Goal: Task Accomplishment & Management: Complete application form

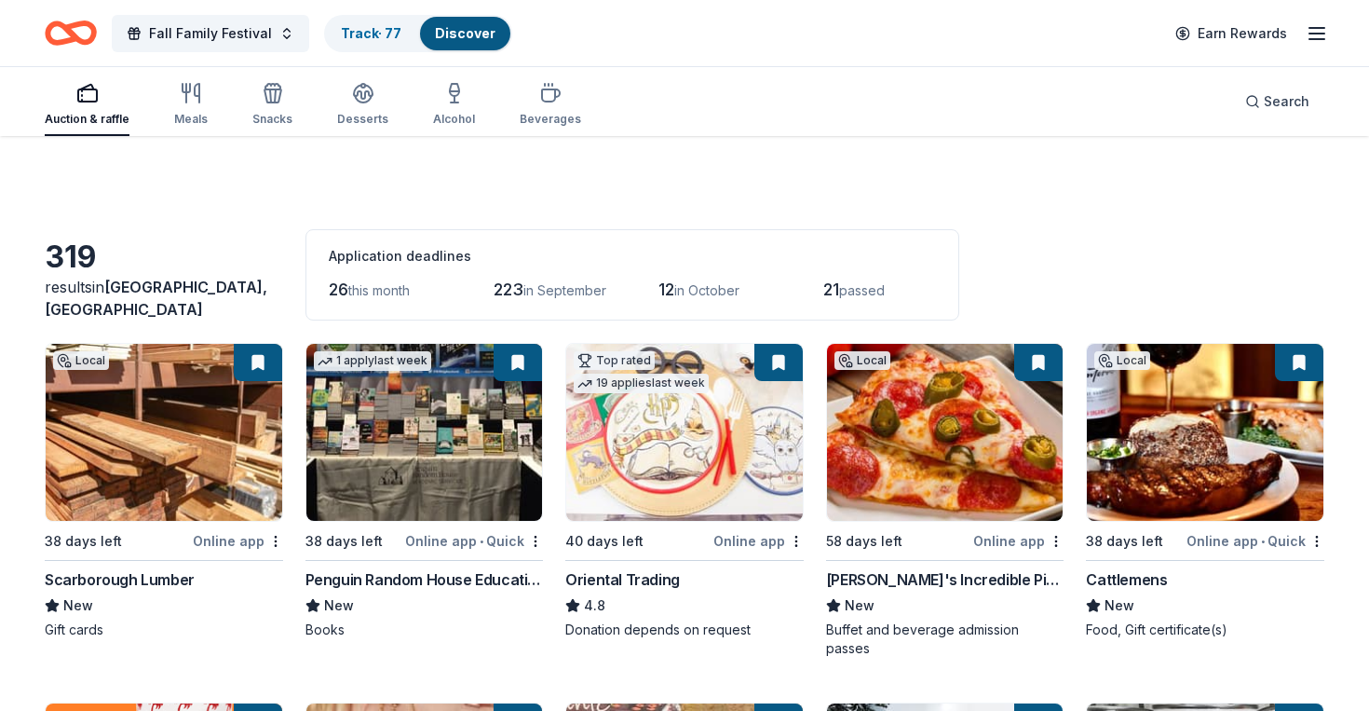
scroll to position [1141, 0]
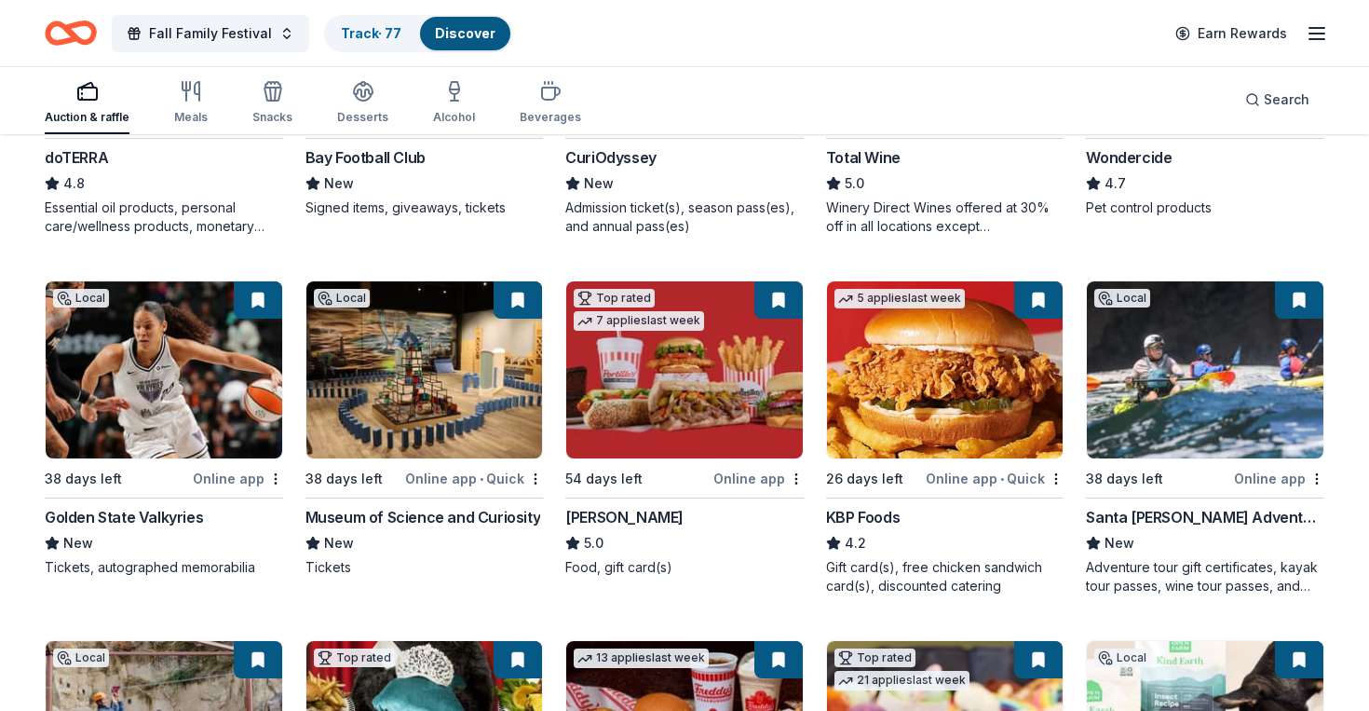
click at [981, 131] on div "Auction & raffle Meals Snacks Desserts Alcohol Beverages Search" at bounding box center [685, 99] width 1280 height 69
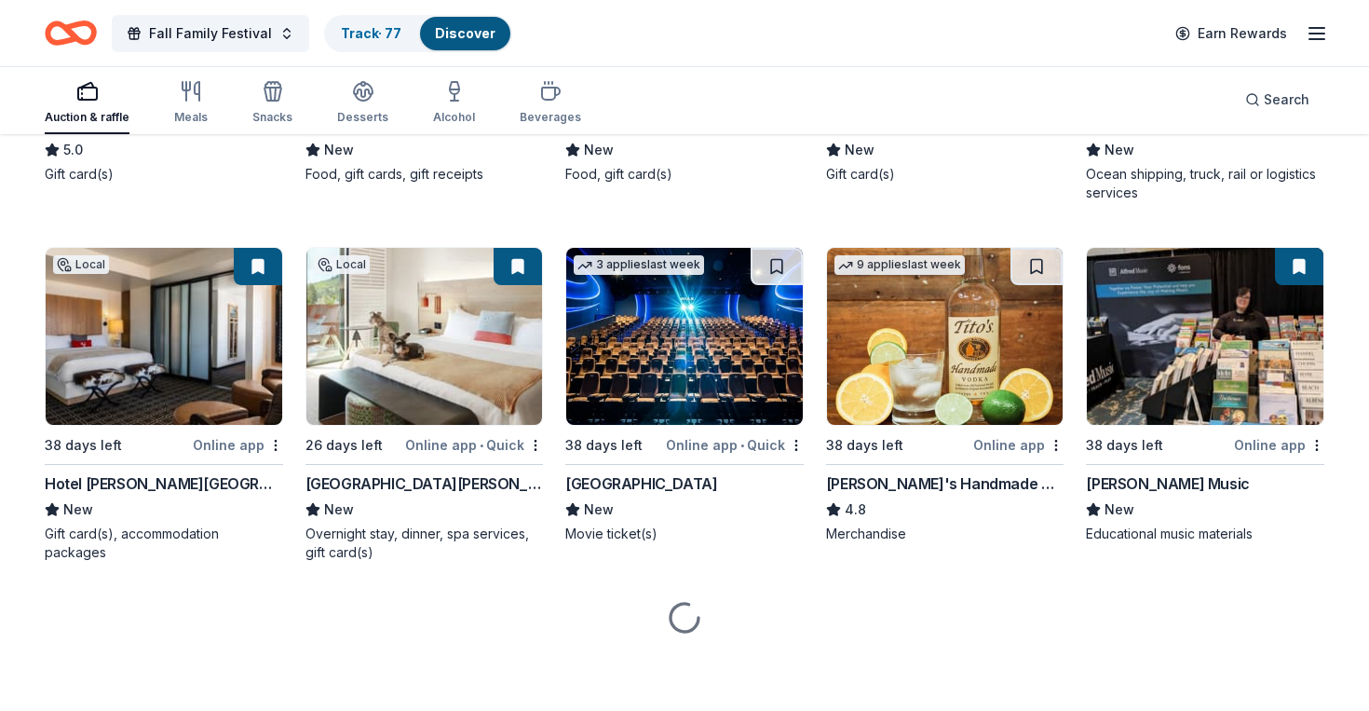
scroll to position [2575, 0]
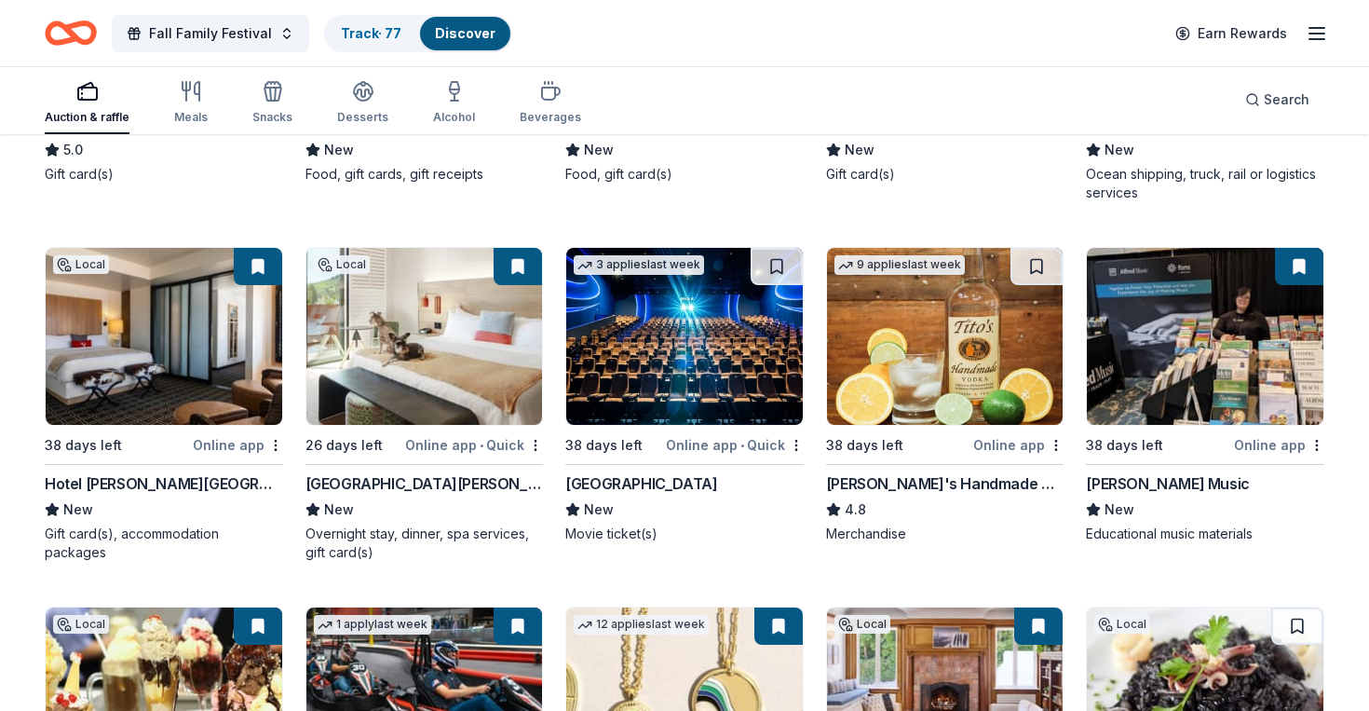
click at [904, 376] on img at bounding box center [945, 336] width 237 height 177
click at [1041, 270] on button at bounding box center [1037, 266] width 52 height 37
click at [1039, 263] on button at bounding box center [1038, 266] width 48 height 37
click at [971, 319] on img at bounding box center [945, 336] width 237 height 177
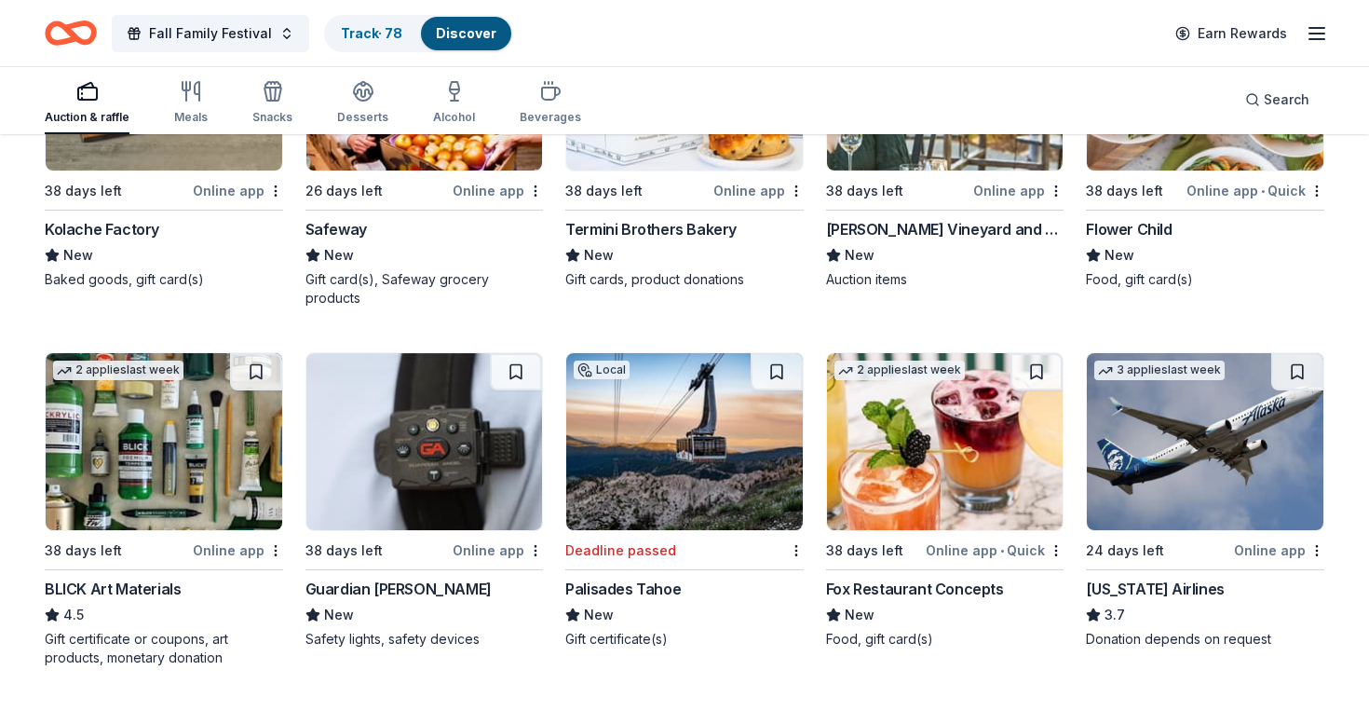
scroll to position [3552, 0]
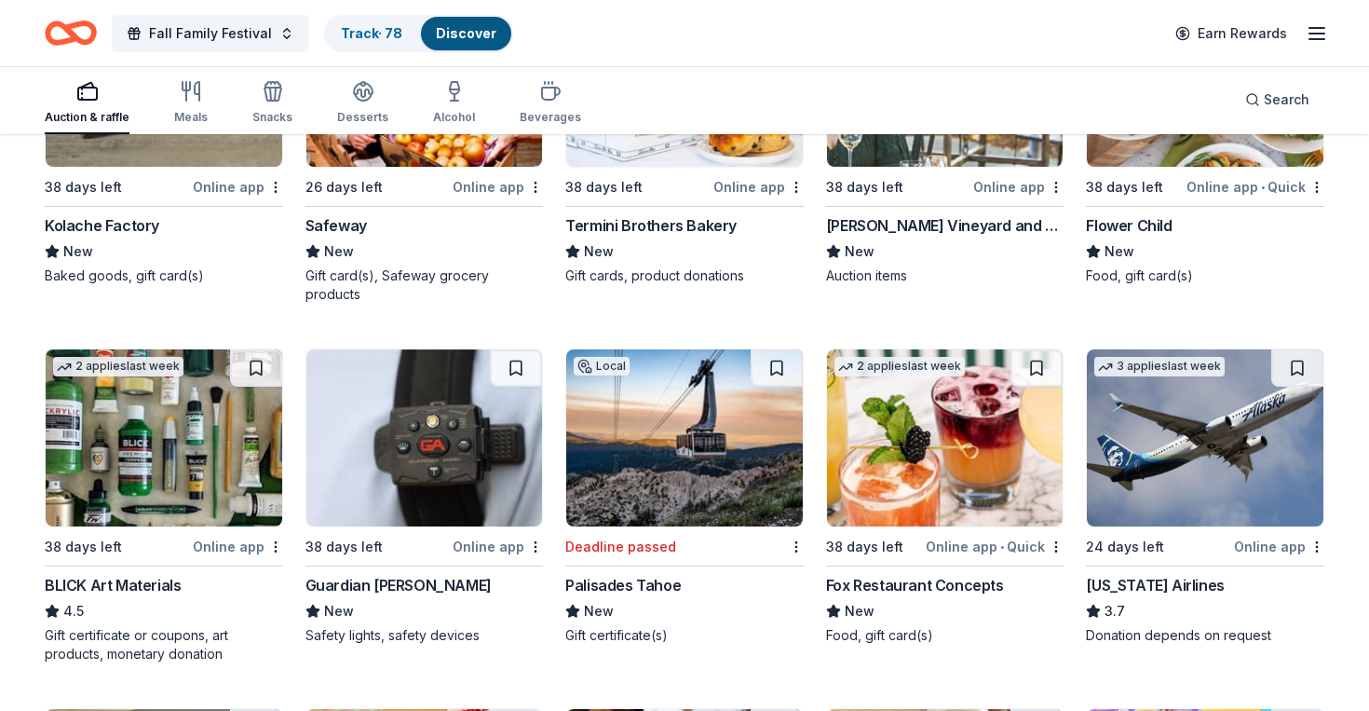
click at [667, 486] on img at bounding box center [684, 437] width 237 height 177
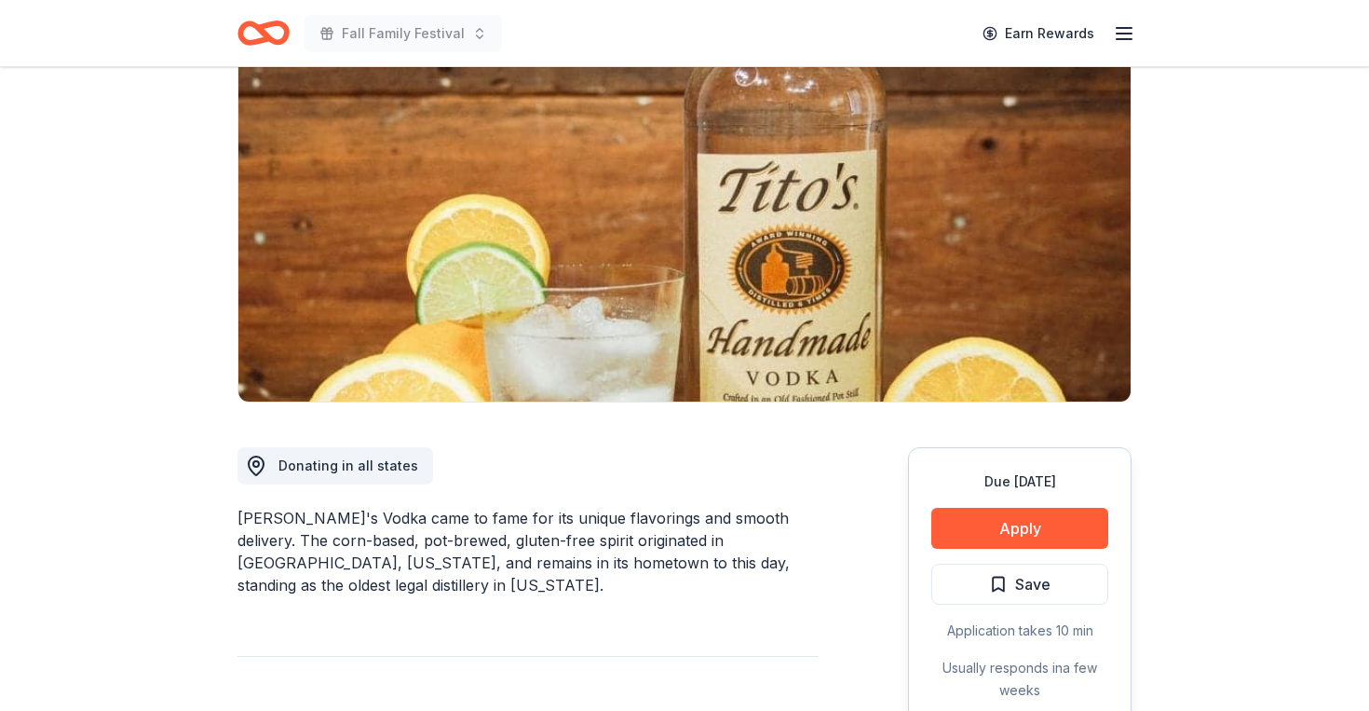
scroll to position [165, 0]
click at [1007, 528] on button "Apply" at bounding box center [1019, 527] width 177 height 41
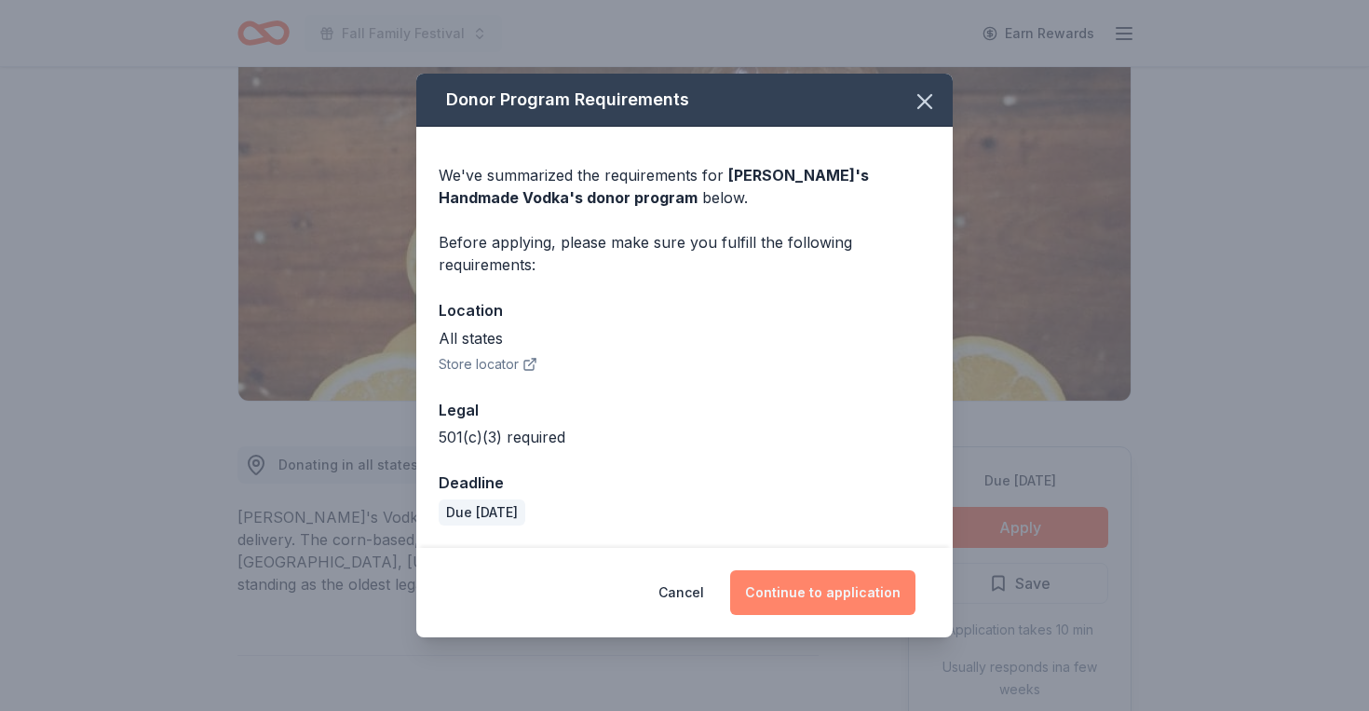
click at [797, 601] on button "Continue to application" at bounding box center [822, 592] width 185 height 45
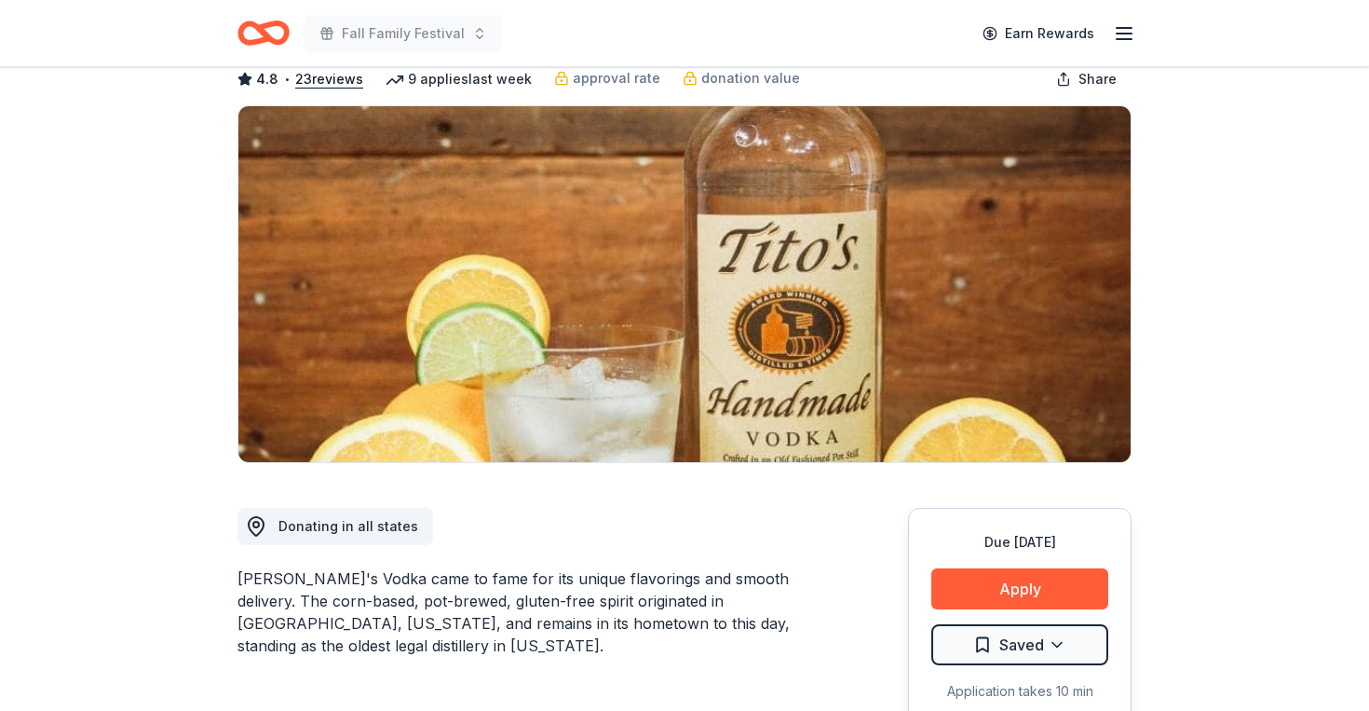
scroll to position [117, 0]
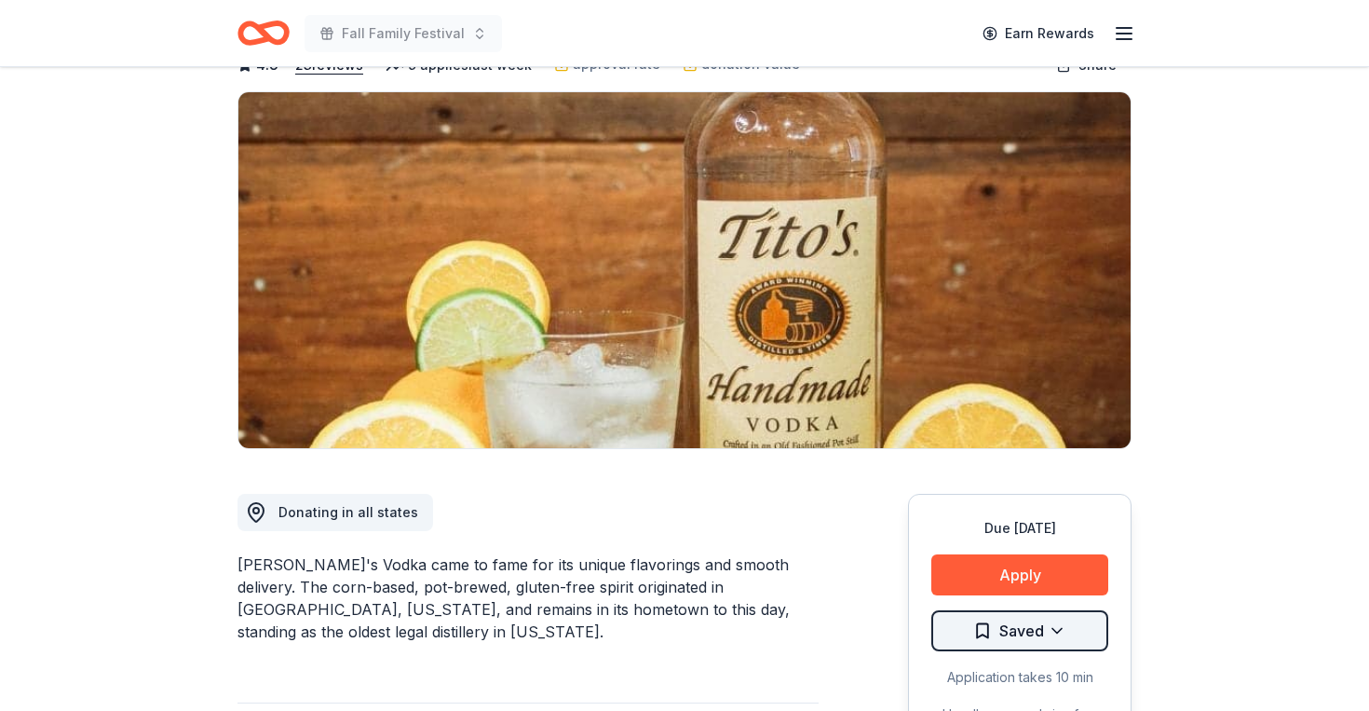
click at [1031, 593] on html "Fall Family Festival Earn Rewards Due [DATE] Share [PERSON_NAME]'s Handmade Vod…" at bounding box center [684, 238] width 1369 height 711
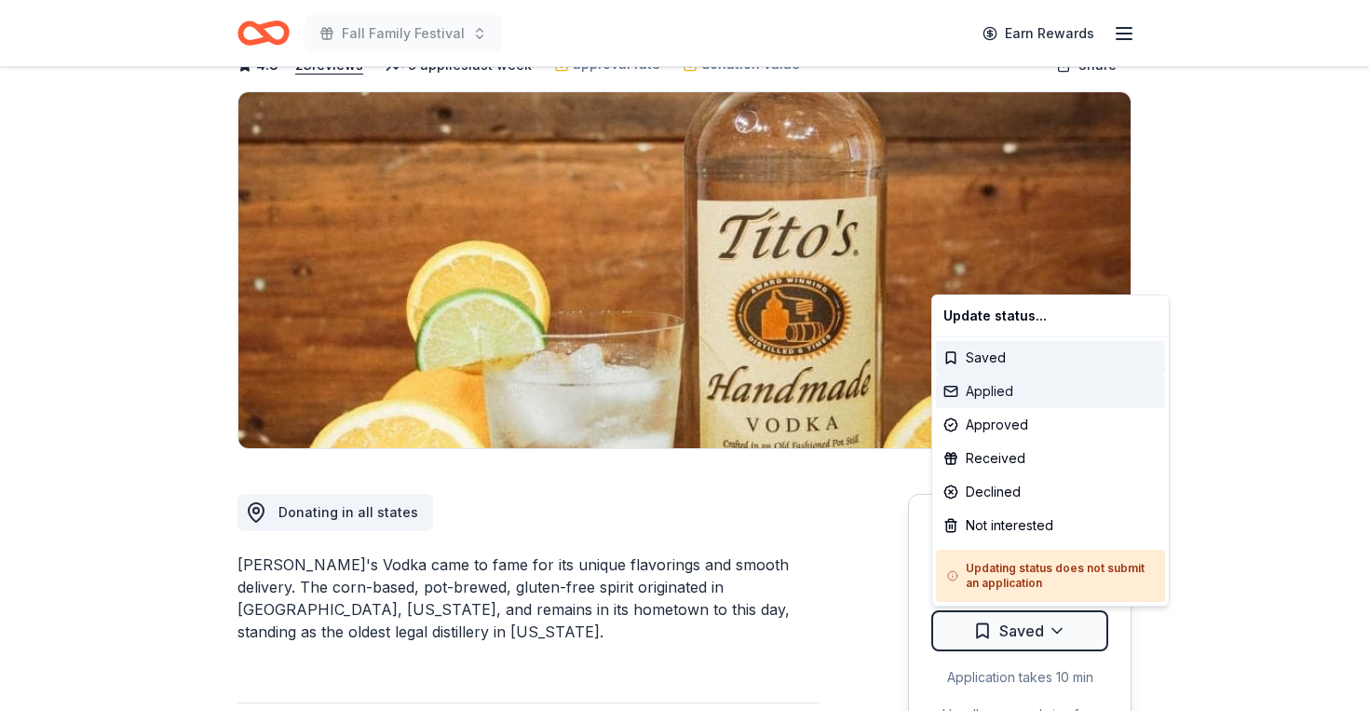
click at [1014, 392] on div "Applied" at bounding box center [1050, 391] width 229 height 34
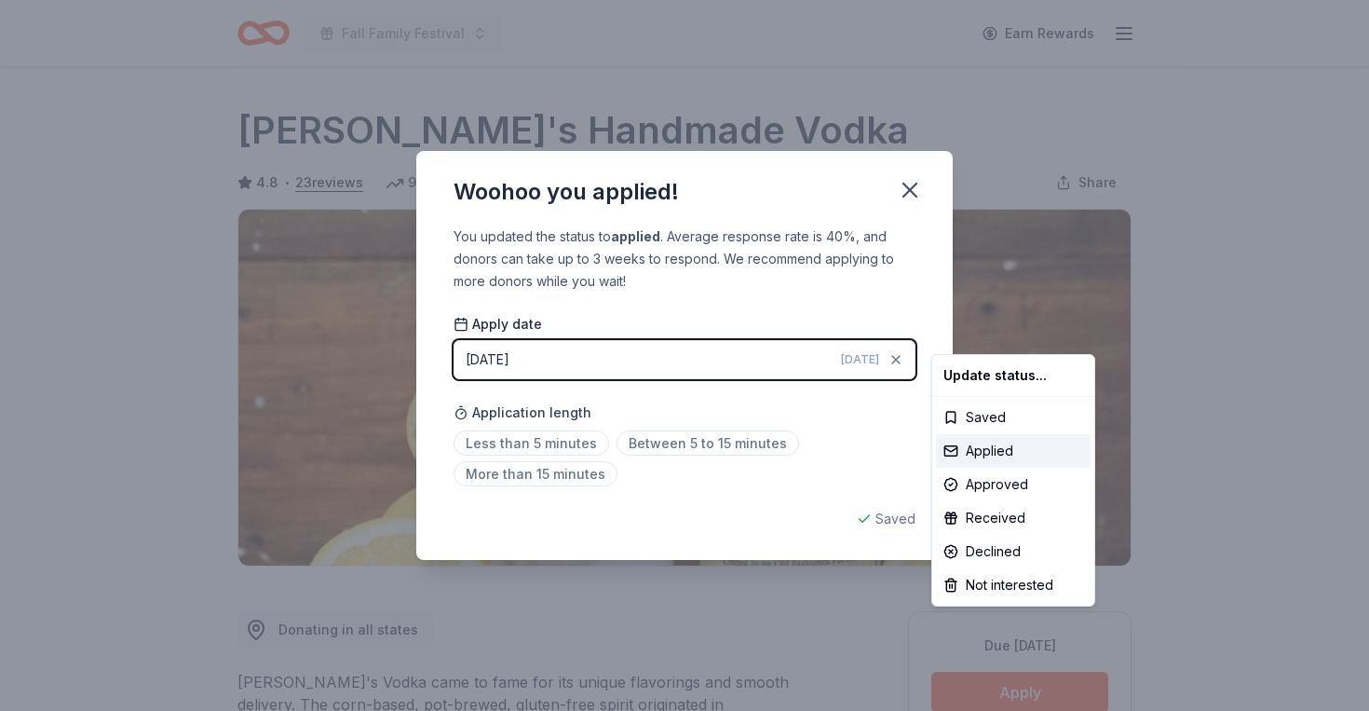
click at [911, 189] on html "Fall Family Festival Earn Rewards Due in 38 days Share Tito's Handmade Vodka 4.…" at bounding box center [684, 355] width 1369 height 711
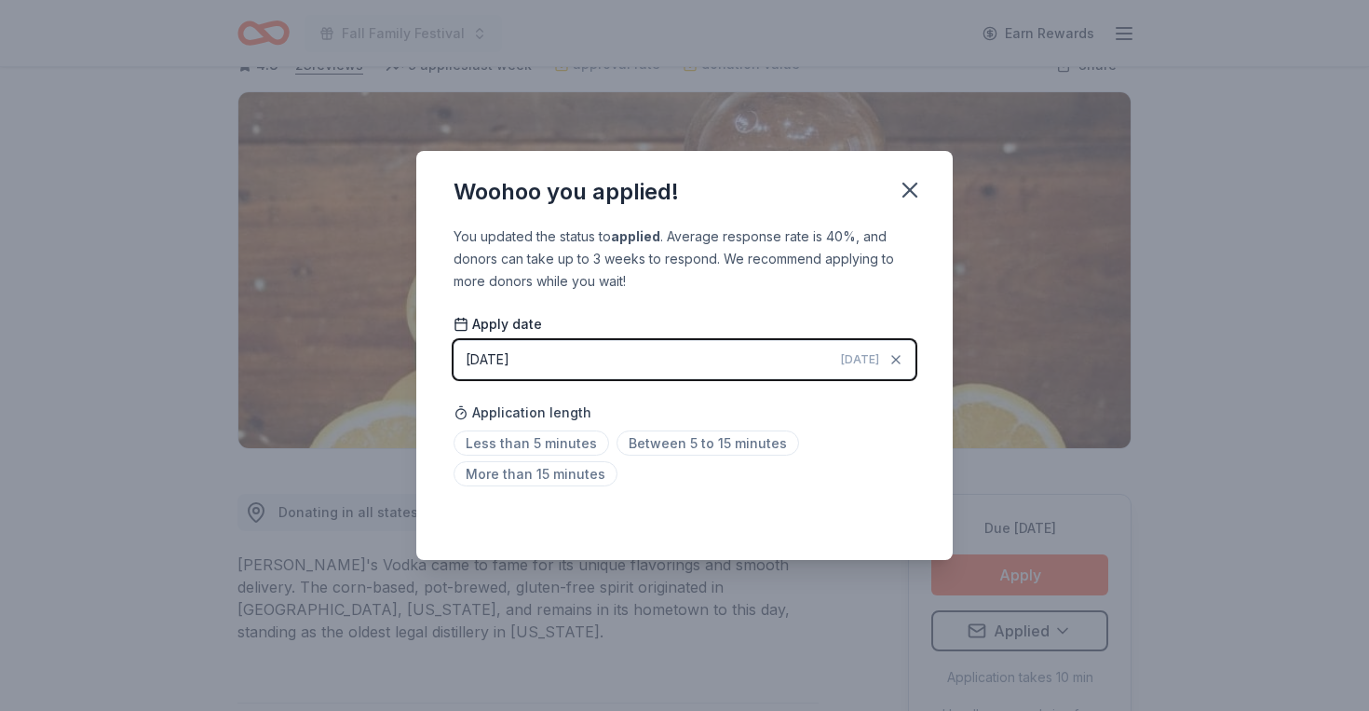
click at [911, 189] on icon "button" at bounding box center [909, 189] width 13 height 13
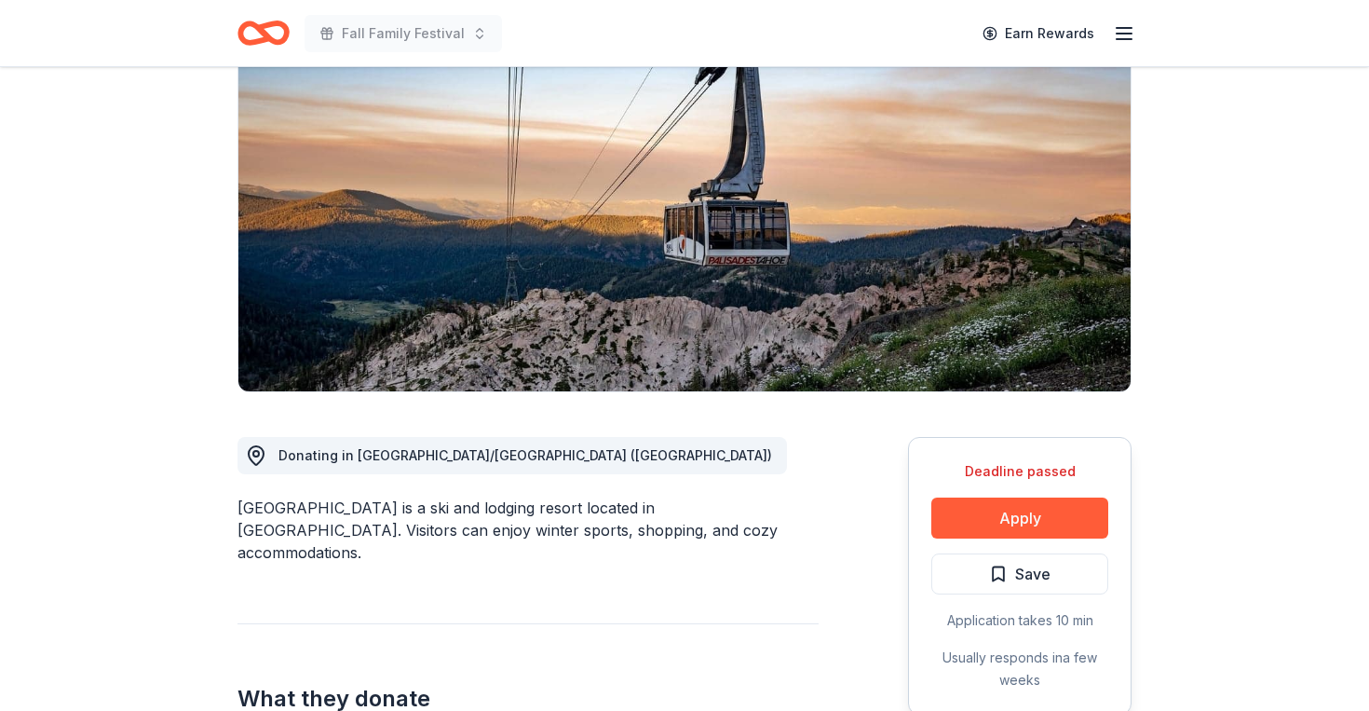
scroll to position [181, 0]
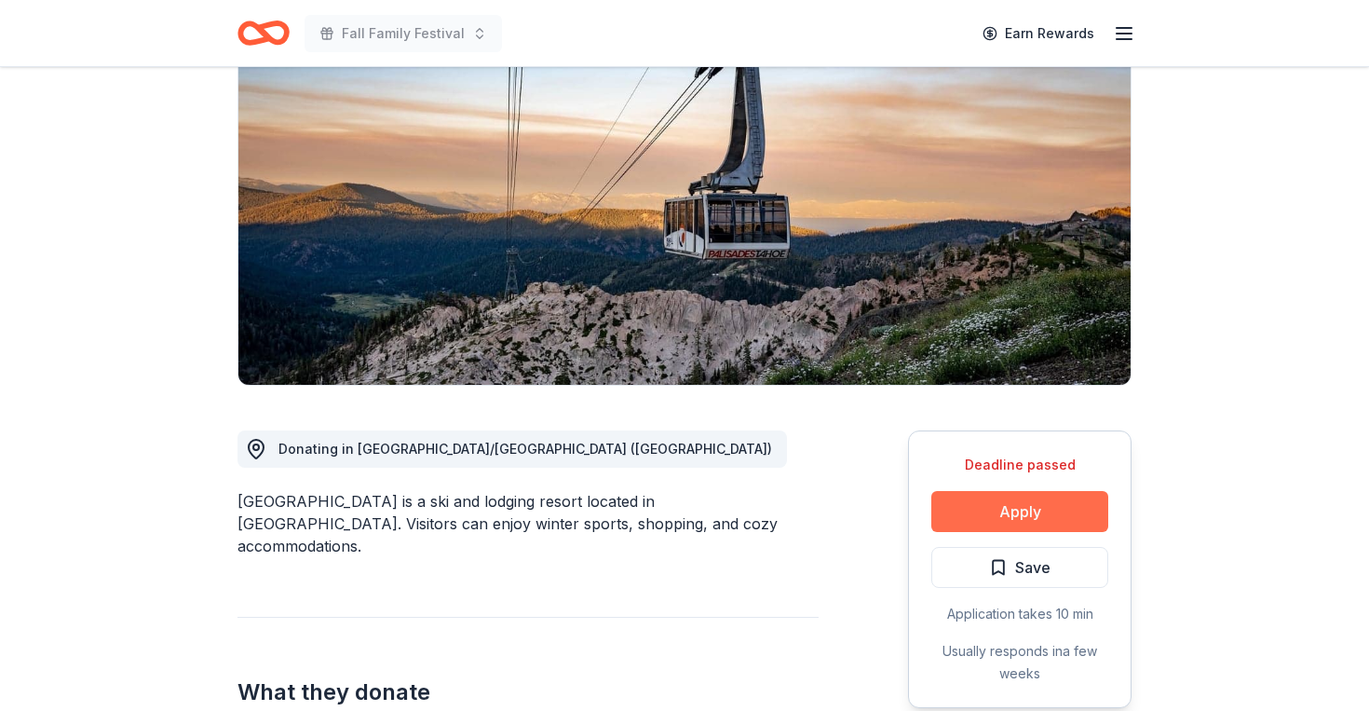
click at [1028, 514] on button "Apply" at bounding box center [1019, 511] width 177 height 41
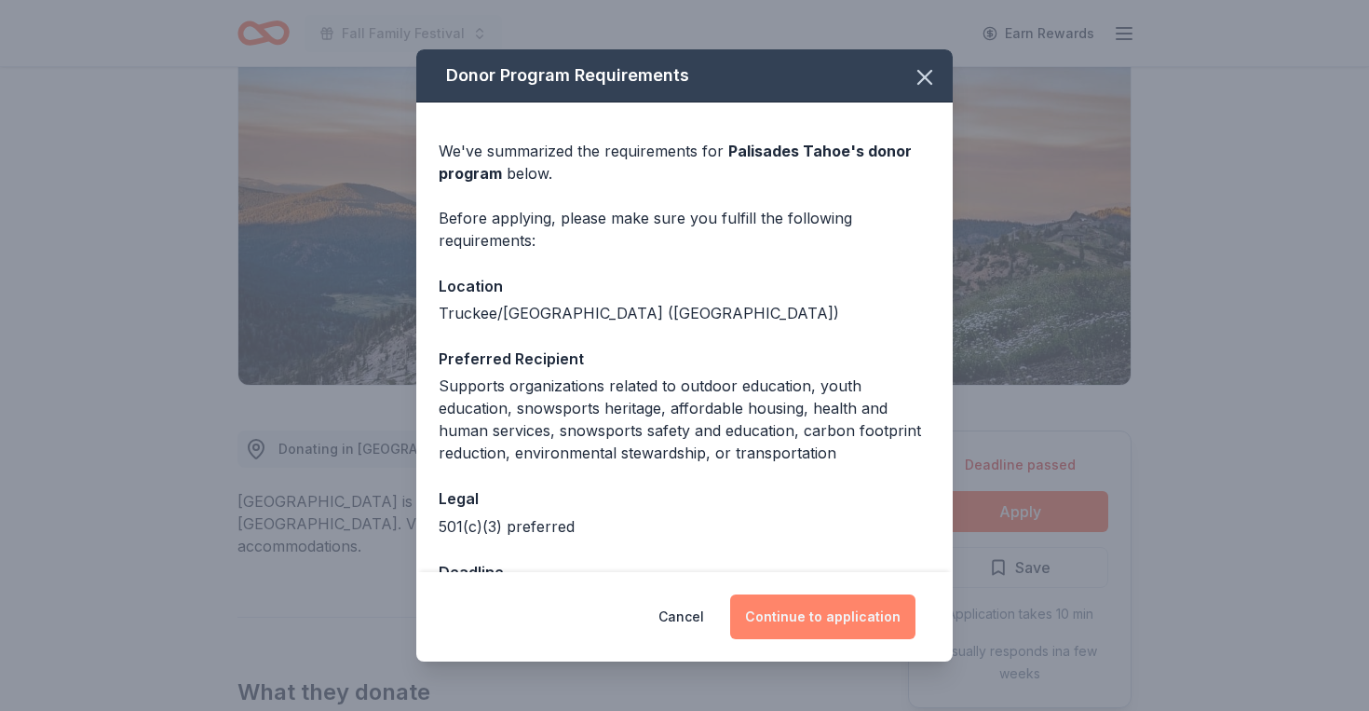
click at [804, 615] on button "Continue to application" at bounding box center [822, 616] width 185 height 45
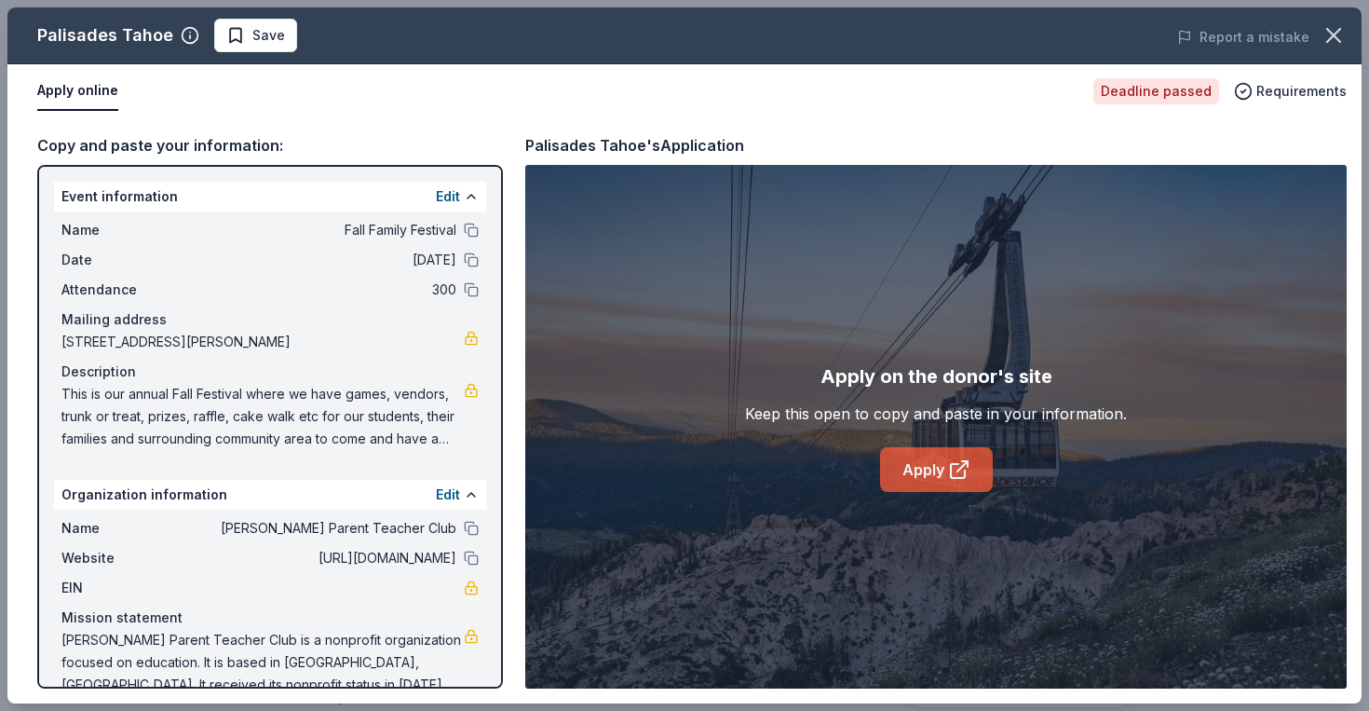
click at [951, 468] on icon at bounding box center [958, 471] width 14 height 14
